Goal: Transaction & Acquisition: Purchase product/service

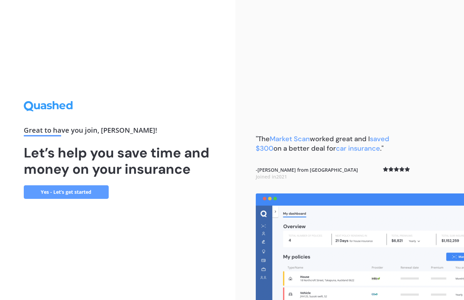
click at [80, 189] on link "Yes - Let’s get started" at bounding box center [66, 193] width 85 height 14
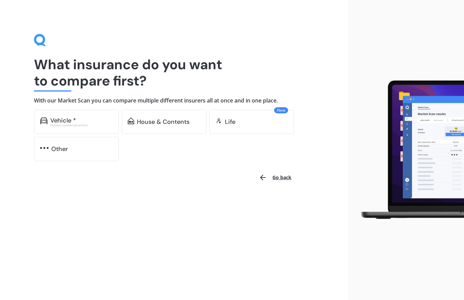
click at [82, 118] on div "Vehicle *" at bounding box center [81, 120] width 63 height 7
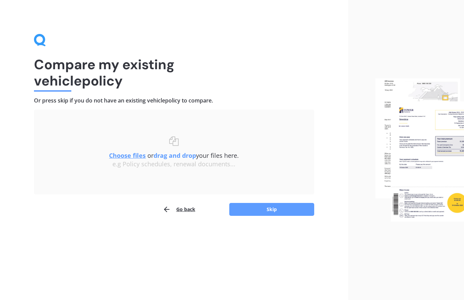
click at [273, 210] on button "Skip" at bounding box center [271, 209] width 85 height 13
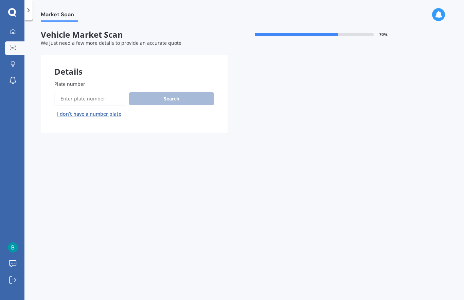
click at [86, 94] on input "Plate number" at bounding box center [90, 99] width 72 height 14
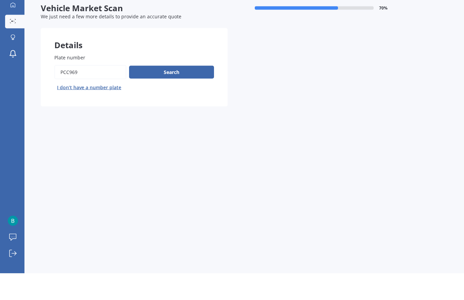
type input "PCC969"
click at [176, 92] on button "Search" at bounding box center [171, 98] width 85 height 13
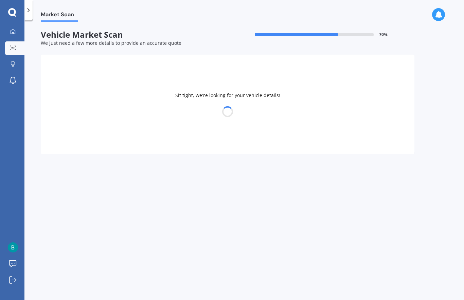
select select "HAVAL"
select select "JOLION"
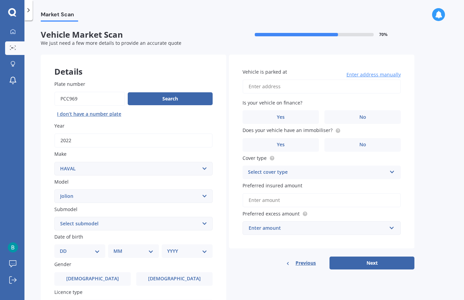
click at [167, 94] on button "Search" at bounding box center [170, 98] width 85 height 13
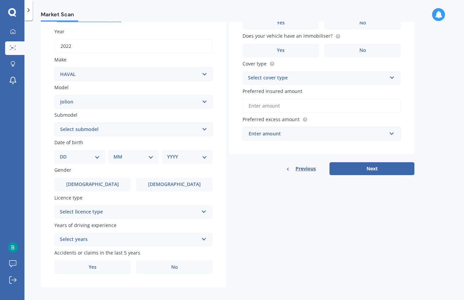
scroll to position [94, 0]
click at [101, 180] on label "[DEMOGRAPHIC_DATA]" at bounding box center [92, 186] width 76 height 14
click at [0, 0] on input "[DEMOGRAPHIC_DATA]" at bounding box center [0, 0] width 0 height 0
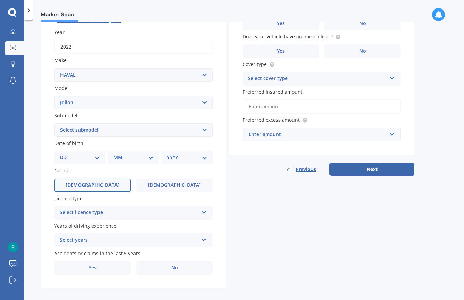
click at [70, 155] on select "DD 01 02 03 04 05 06 07 08 09 10 11 12 13 14 15 16 17 18 19 20 21 22 23 24 25 2…" at bounding box center [80, 157] width 40 height 7
select select "01"
click at [126, 154] on select "MM 01 02 03 04 05 06 07 08 09 10 11 12" at bounding box center [134, 157] width 37 height 7
select select "05"
click at [188, 155] on select "YYYY 2025 2024 2023 2022 2021 2020 2019 2018 2017 2016 2015 2014 2013 2012 2011…" at bounding box center [185, 157] width 37 height 7
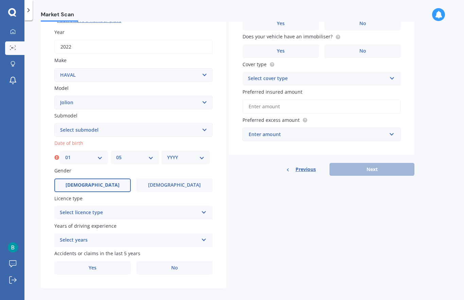
select select "1944"
click at [202, 210] on icon at bounding box center [204, 211] width 6 height 5
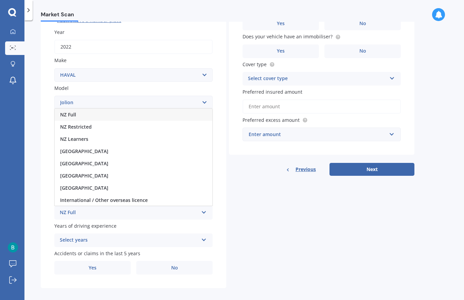
click at [80, 209] on div "NZ Full" at bounding box center [129, 213] width 139 height 8
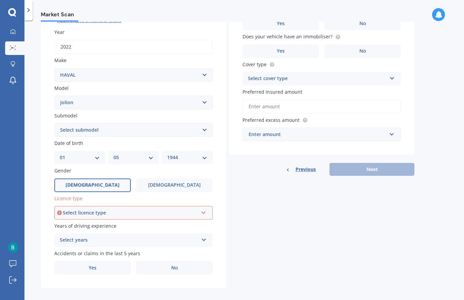
click at [204, 209] on icon at bounding box center [204, 211] width 6 height 5
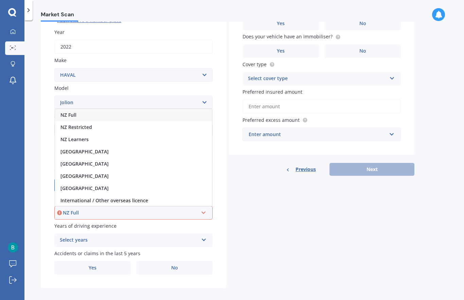
click at [79, 109] on div "NZ Full" at bounding box center [133, 115] width 157 height 12
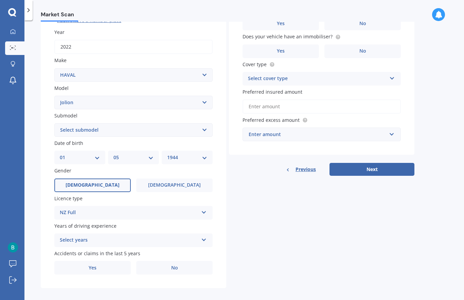
click at [206, 237] on icon at bounding box center [204, 239] width 6 height 5
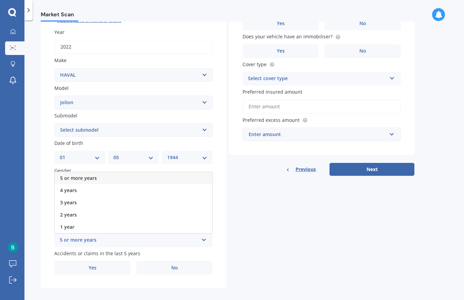
click at [93, 175] on span "5 or more years" at bounding box center [78, 178] width 37 height 6
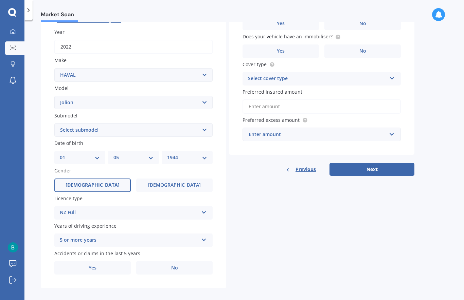
click at [178, 265] on span "No" at bounding box center [174, 268] width 7 height 6
click at [0, 0] on input "No" at bounding box center [0, 0] width 0 height 0
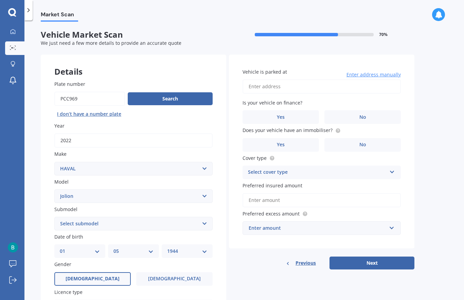
scroll to position [0, 0]
click at [273, 86] on input "Vehicle is parked at" at bounding box center [322, 87] width 158 height 14
type input "[STREET_ADDRESS]"
click at [368, 118] on label "No" at bounding box center [363, 117] width 76 height 14
click at [0, 0] on input "No" at bounding box center [0, 0] width 0 height 0
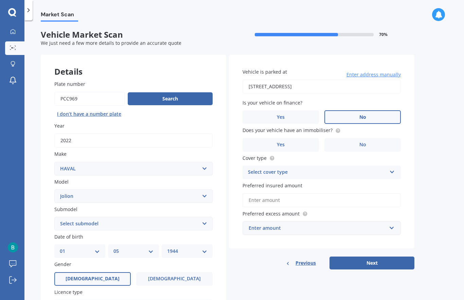
click at [283, 142] on span "Yes" at bounding box center [281, 145] width 8 height 6
click at [0, 0] on input "Yes" at bounding box center [0, 0] width 0 height 0
click at [391, 172] on icon at bounding box center [393, 171] width 6 height 5
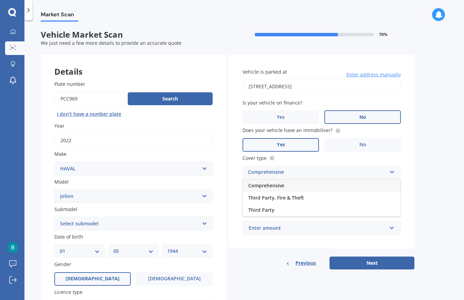
click at [272, 183] on span "Comprehensive" at bounding box center [266, 186] width 36 height 6
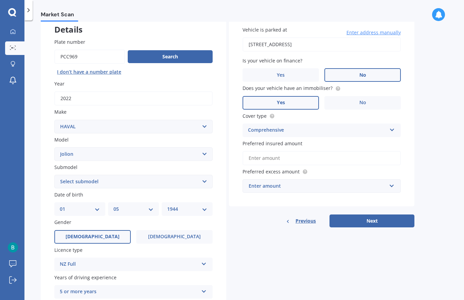
scroll to position [42, 0]
click at [256, 156] on input "Preferred insured amount" at bounding box center [322, 158] width 158 height 14
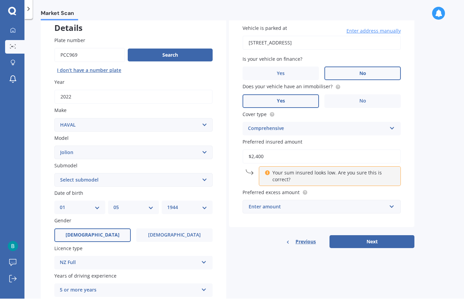
type input "$24,000"
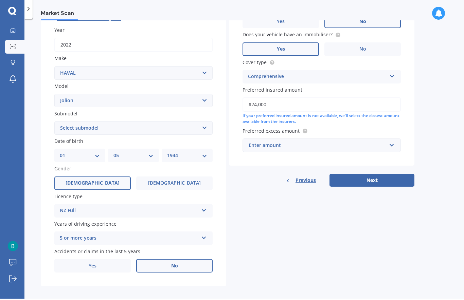
scroll to position [94, 0]
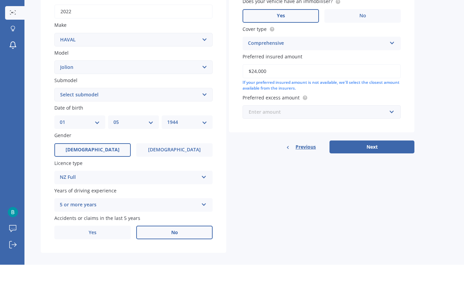
click at [255, 141] on input "text" at bounding box center [319, 147] width 152 height 13
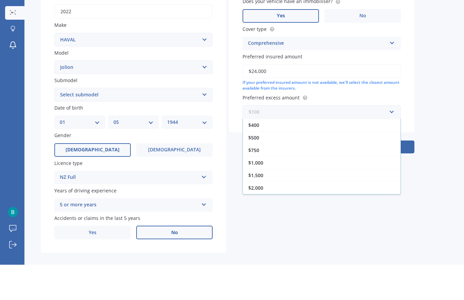
scroll to position [13, 0]
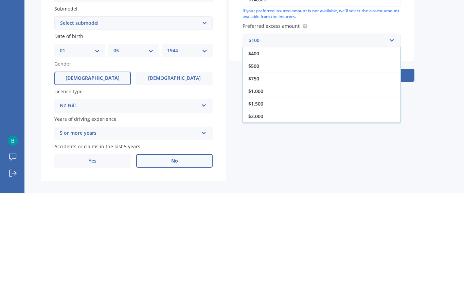
click at [258, 208] on span "$1,500" at bounding box center [255, 211] width 15 height 6
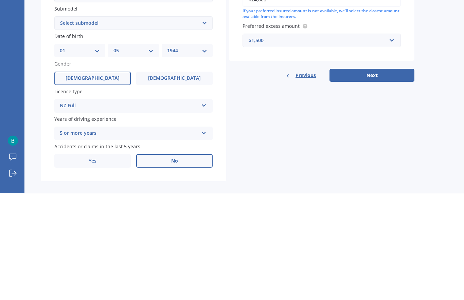
click at [374, 176] on button "Next" at bounding box center [372, 182] width 85 height 13
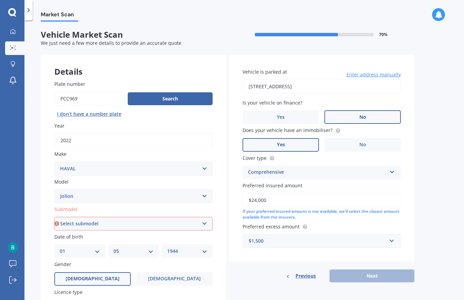
scroll to position [3, 0]
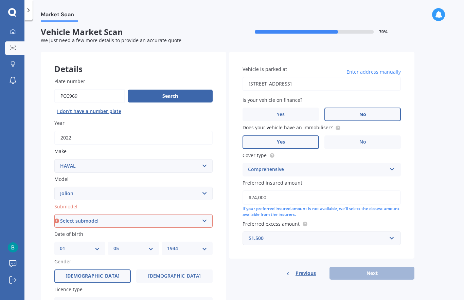
click at [376, 267] on div "Previous Next" at bounding box center [322, 273] width 186 height 13
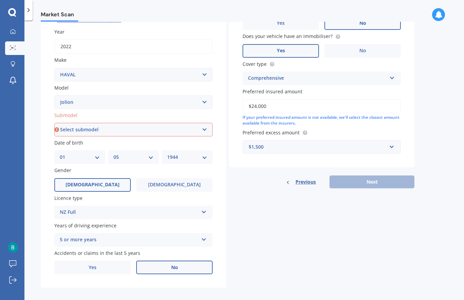
scroll to position [94, 0]
click at [109, 125] on select "Select submodel Lux 1.5 Premium 1.5 Ultra 1.5" at bounding box center [133, 130] width 158 height 14
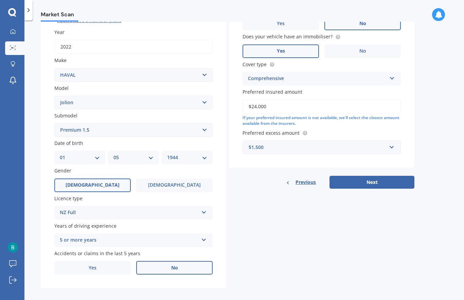
click at [195, 124] on select "Select submodel Lux 1.5 Premium 1.5 Ultra 1.5" at bounding box center [133, 130] width 158 height 14
select select "LUX 1.5"
click at [372, 176] on button "Next" at bounding box center [372, 182] width 85 height 13
select select "01"
select select "05"
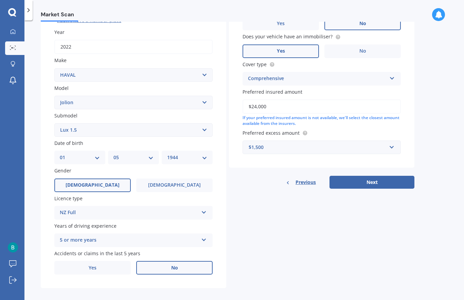
select select "1944"
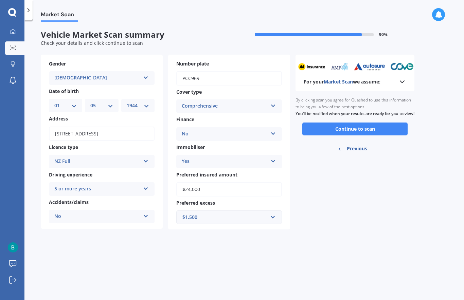
scroll to position [0, 0]
click at [360, 131] on button "Continue to scan" at bounding box center [355, 129] width 105 height 13
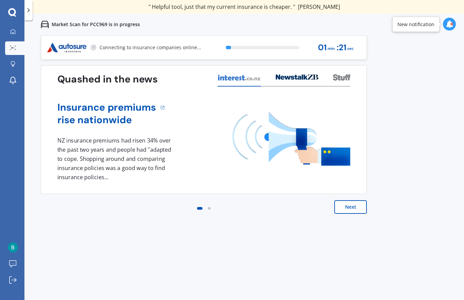
click at [352, 207] on button "Next" at bounding box center [350, 208] width 33 height 14
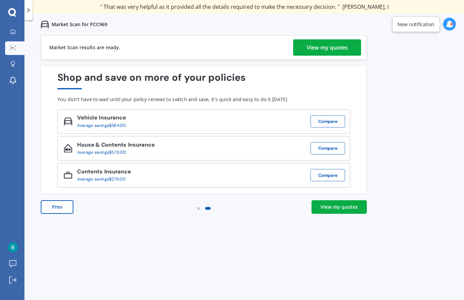
click at [338, 204] on div "View my quotes" at bounding box center [339, 207] width 37 height 7
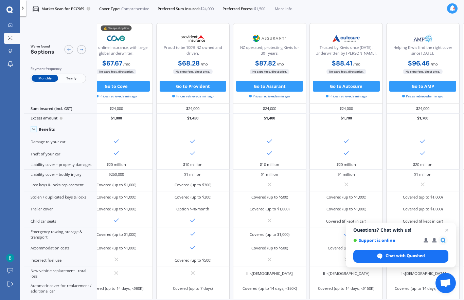
scroll to position [2, 20]
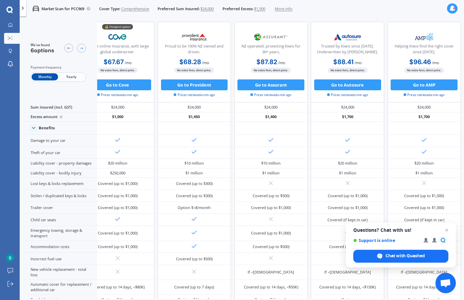
click at [450, 131] on div at bounding box center [424, 128] width 73 height 13
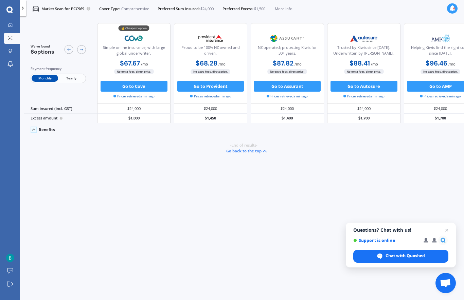
scroll to position [0, 0]
click at [435, 83] on button "Go to AMP" at bounding box center [440, 86] width 67 height 11
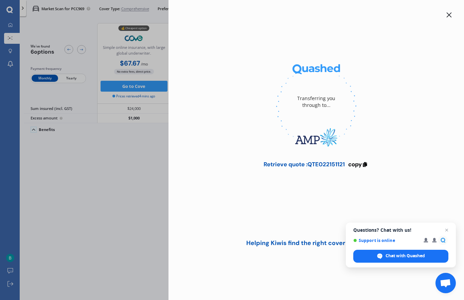
scroll to position [0, 112]
